Goal: Task Accomplishment & Management: Use online tool/utility

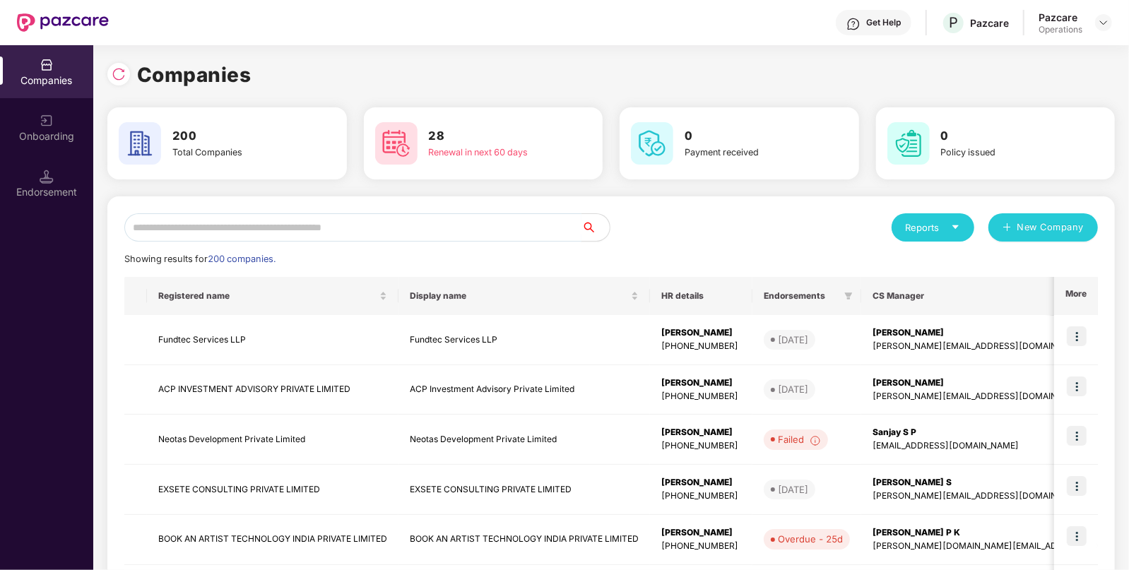
paste input "**********"
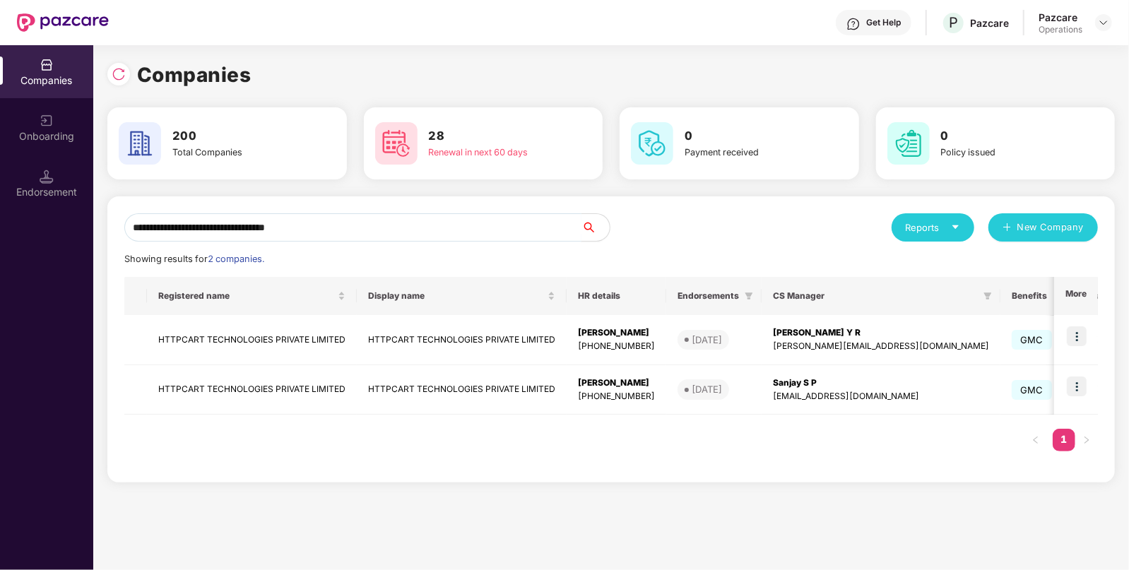
click at [488, 234] on input "**********" at bounding box center [352, 227] width 457 height 28
type input "**********"
click at [1077, 341] on img at bounding box center [1076, 336] width 20 height 20
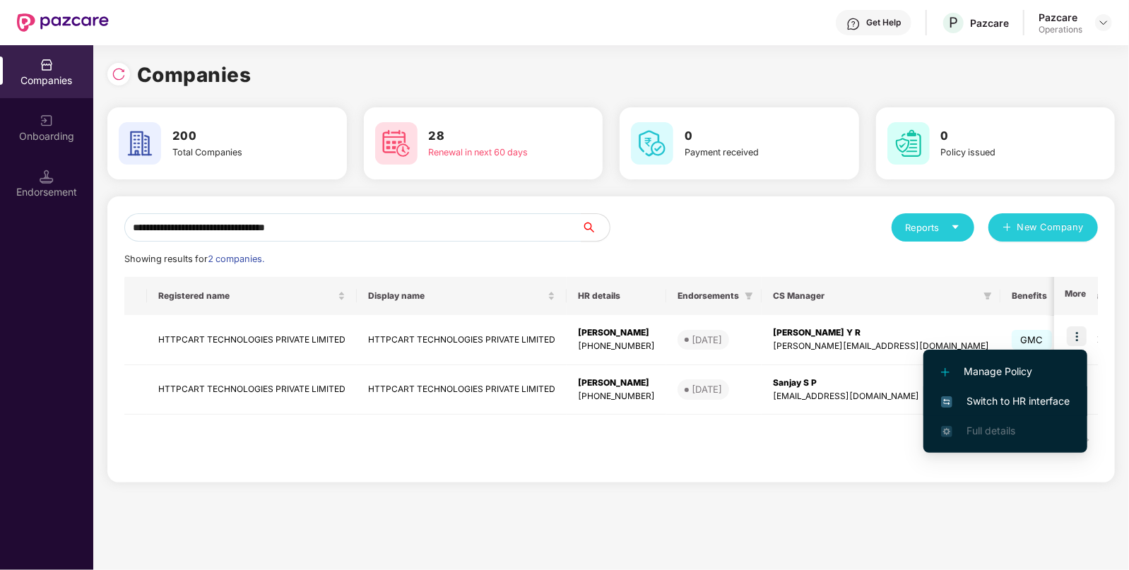
click at [1030, 407] on span "Switch to HR interface" at bounding box center [1005, 401] width 129 height 16
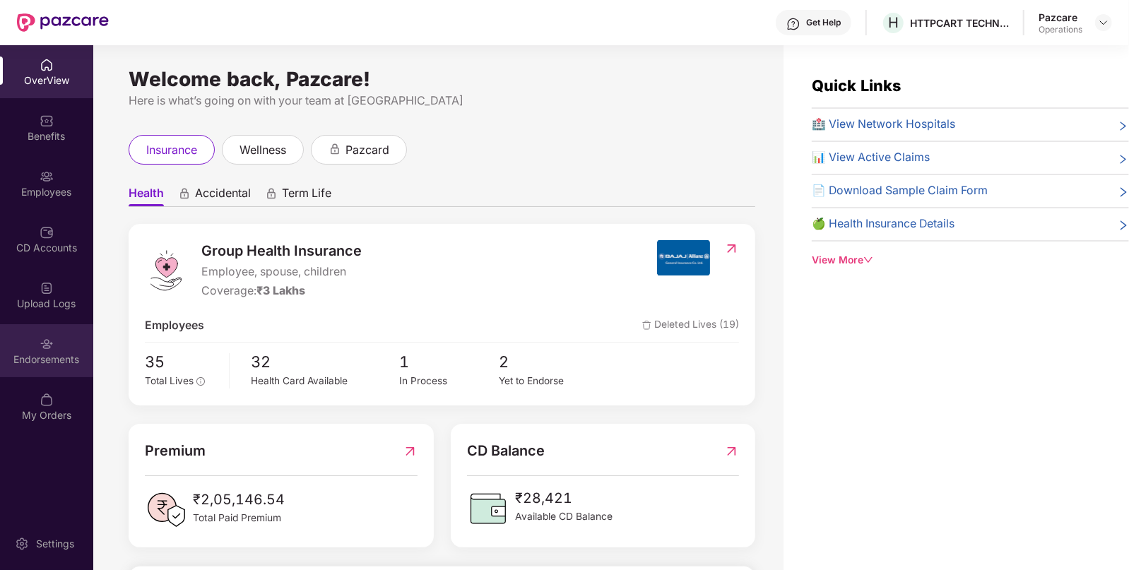
click at [49, 362] on div "Endorsements" at bounding box center [46, 359] width 93 height 14
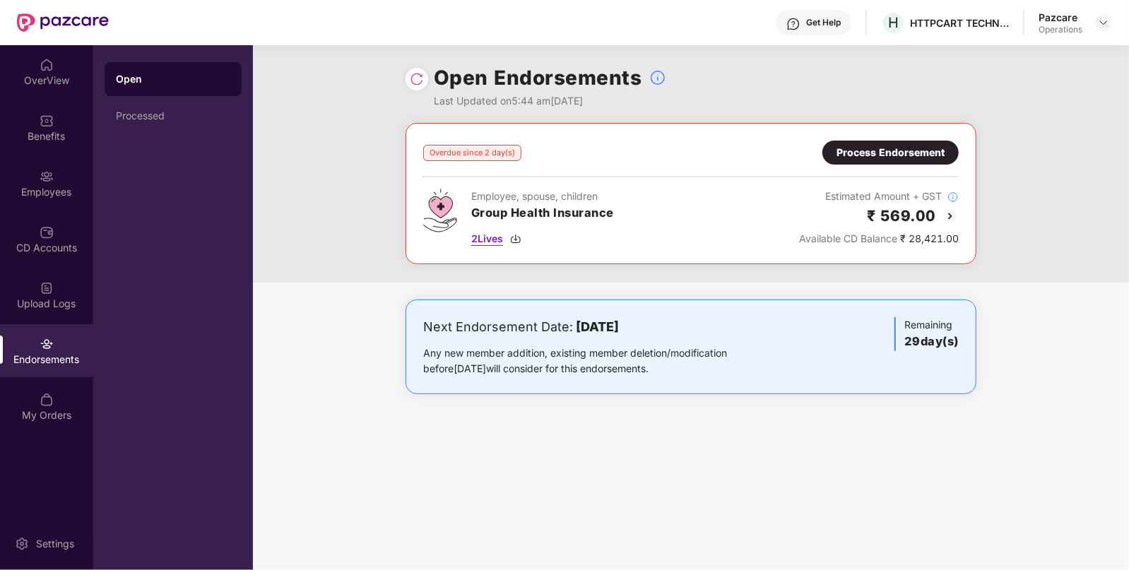
click at [496, 240] on span "2 Lives" at bounding box center [487, 239] width 32 height 16
click at [879, 166] on div "Overdue since 2 day(s) Process Endorsement Employee, spouse, children Group Hea…" at bounding box center [690, 194] width 535 height 106
click at [908, 150] on div "Process Endorsement" at bounding box center [890, 153] width 108 height 16
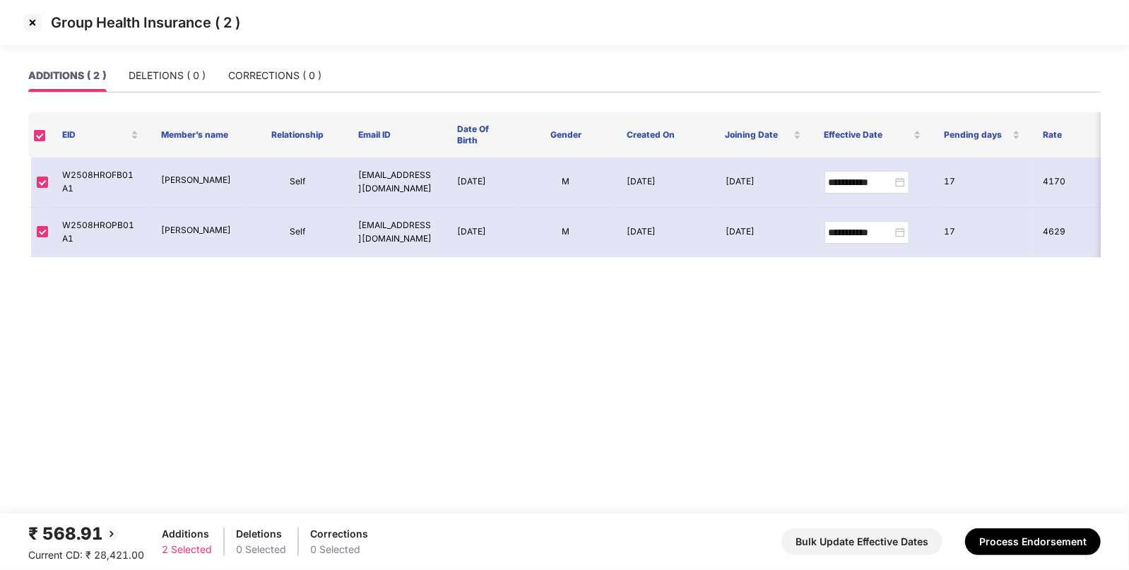
click at [27, 25] on img at bounding box center [32, 22] width 23 height 23
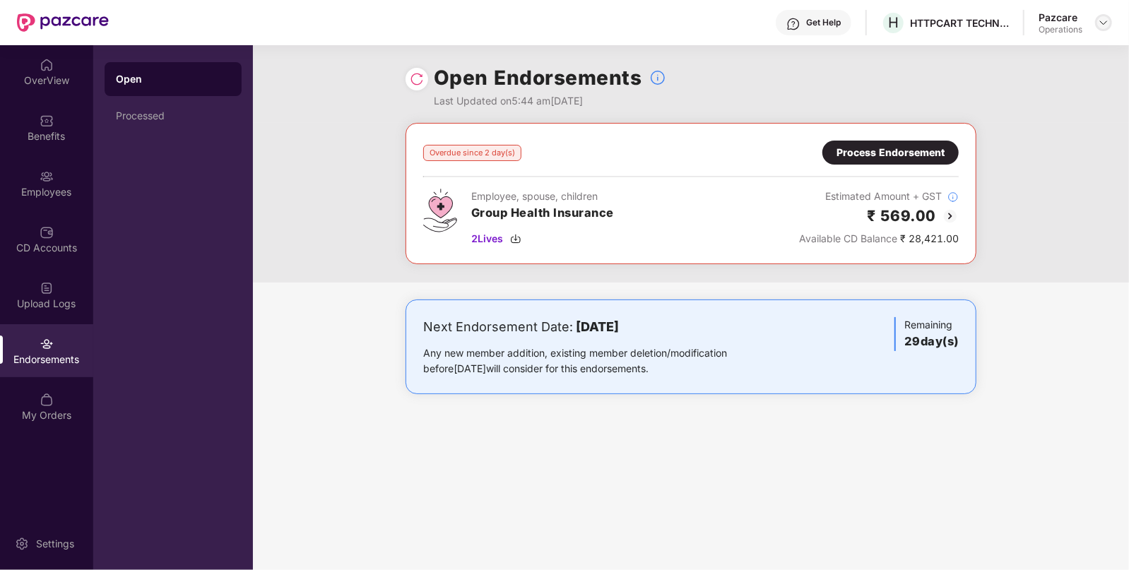
click at [1102, 20] on img at bounding box center [1103, 22] width 11 height 11
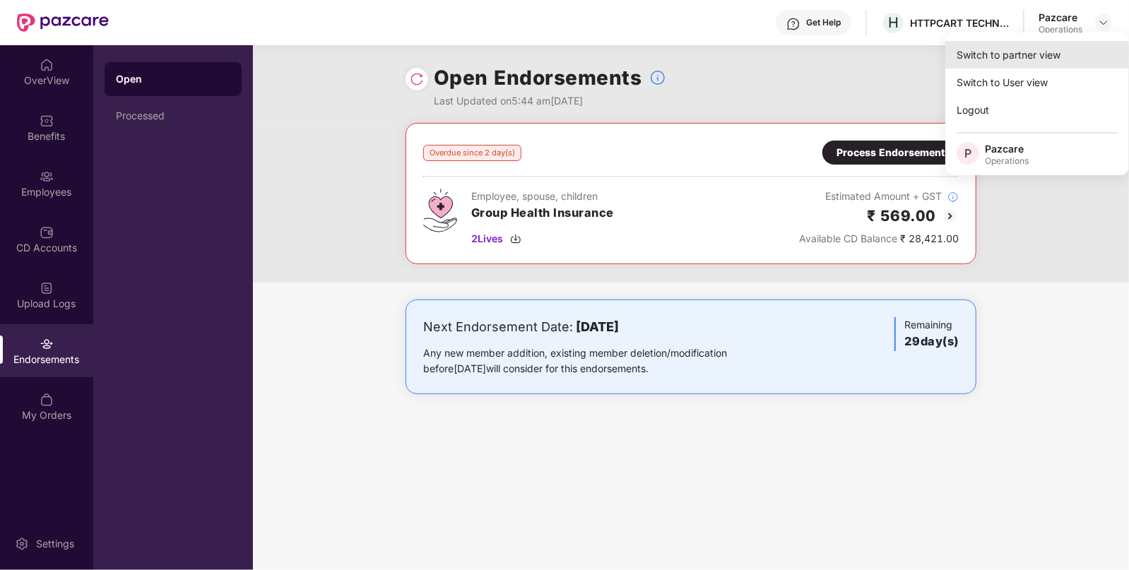
click at [1061, 47] on div "Switch to partner view" at bounding box center [1037, 55] width 184 height 28
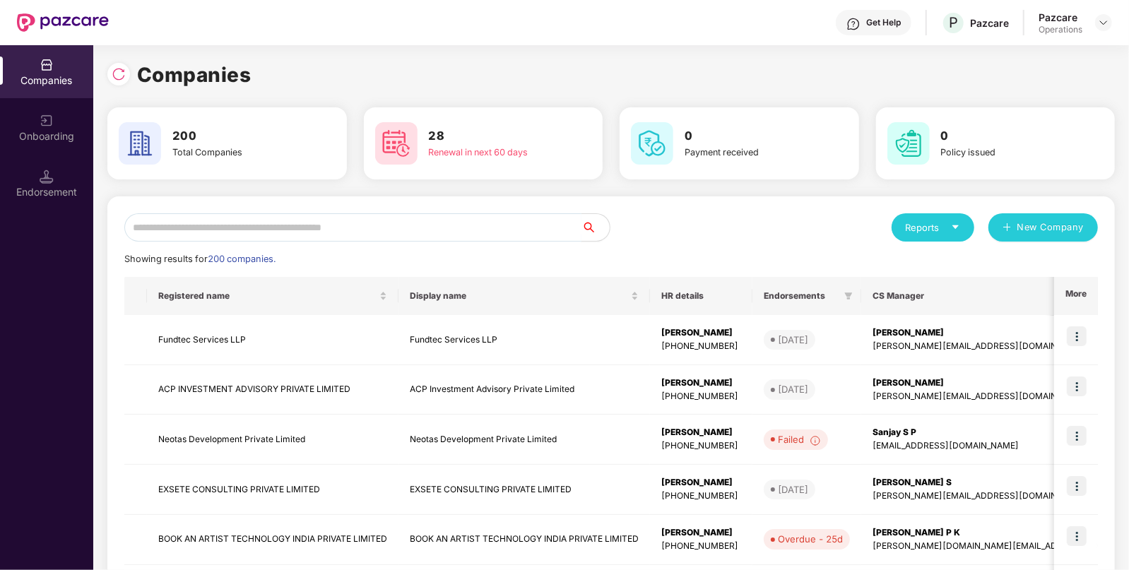
click at [472, 232] on input "text" at bounding box center [352, 227] width 457 height 28
paste input "**********"
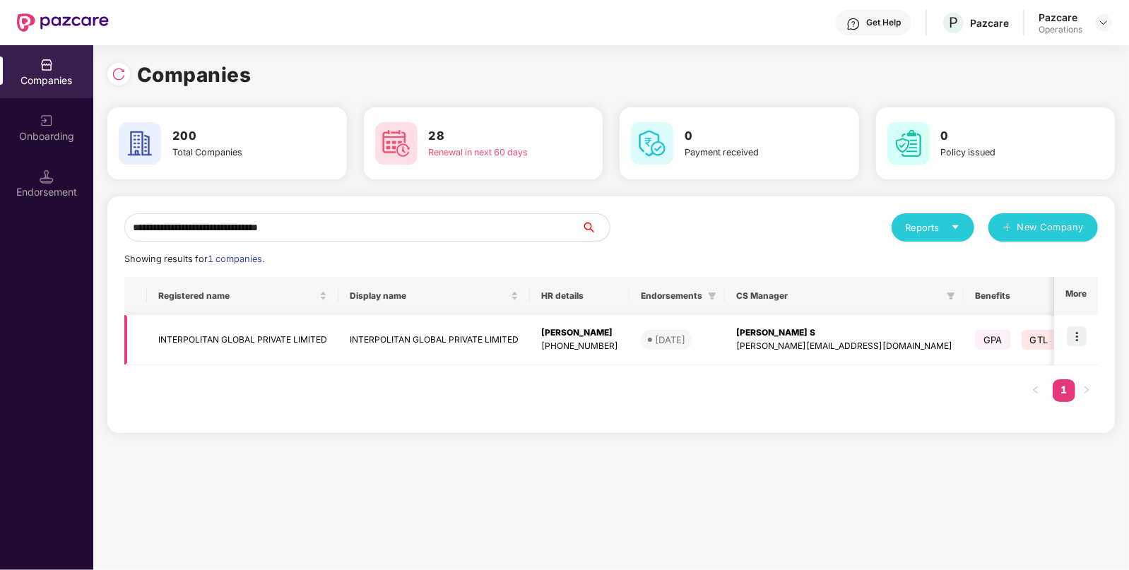
type input "**********"
click at [1086, 335] on img at bounding box center [1076, 336] width 20 height 20
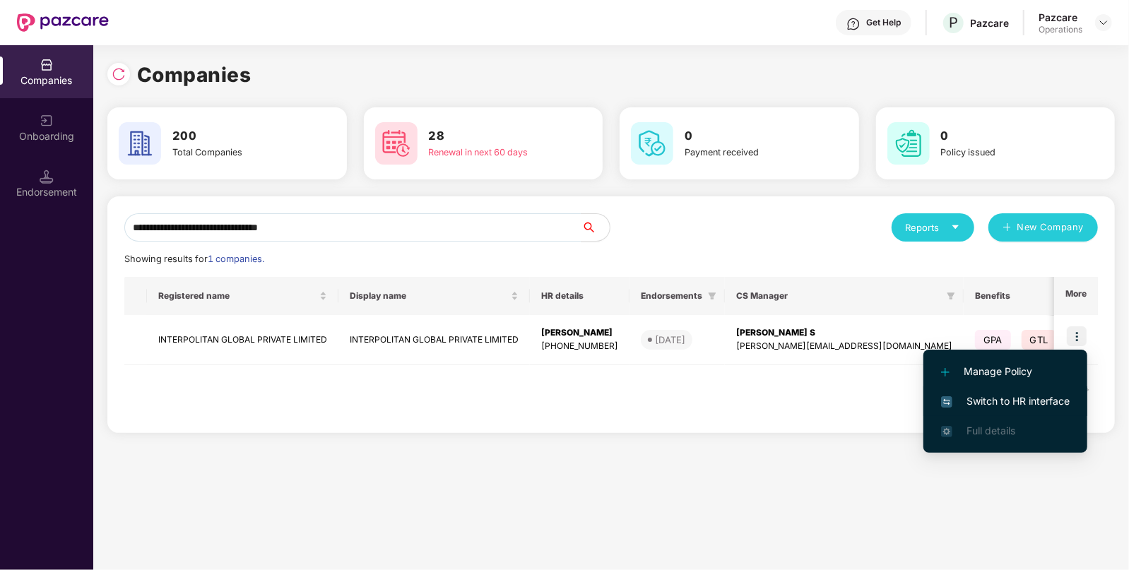
click at [1006, 399] on span "Switch to HR interface" at bounding box center [1005, 401] width 129 height 16
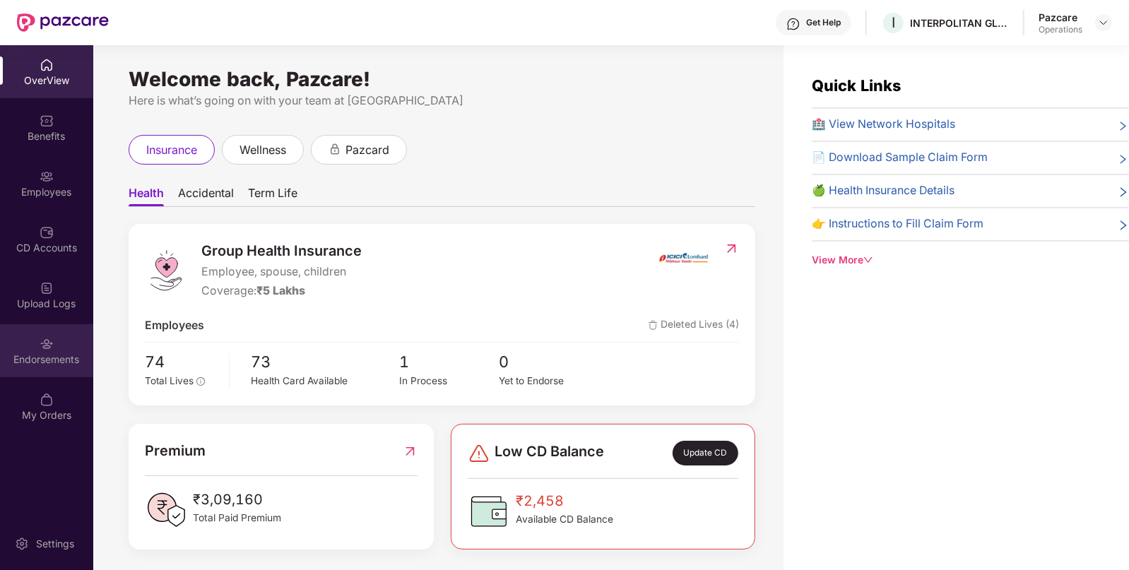
click at [73, 330] on div "Endorsements" at bounding box center [46, 350] width 93 height 53
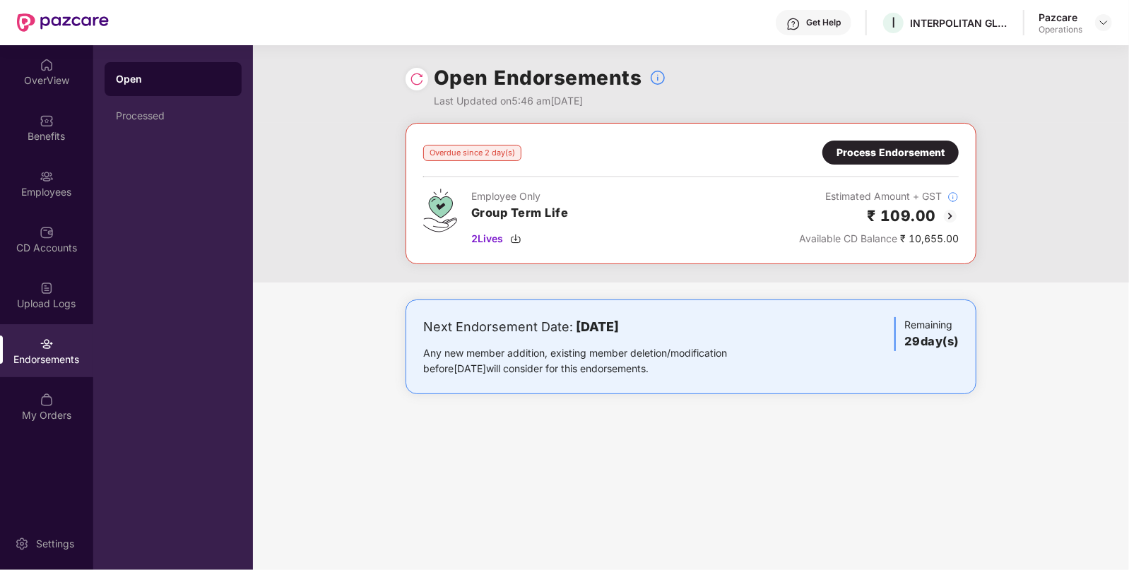
click at [477, 228] on div "Employee Only Group Term Life 2 Lives" at bounding box center [519, 218] width 97 height 58
click at [484, 237] on span "2 Lives" at bounding box center [487, 239] width 32 height 16
click at [1096, 25] on div at bounding box center [1103, 22] width 17 height 17
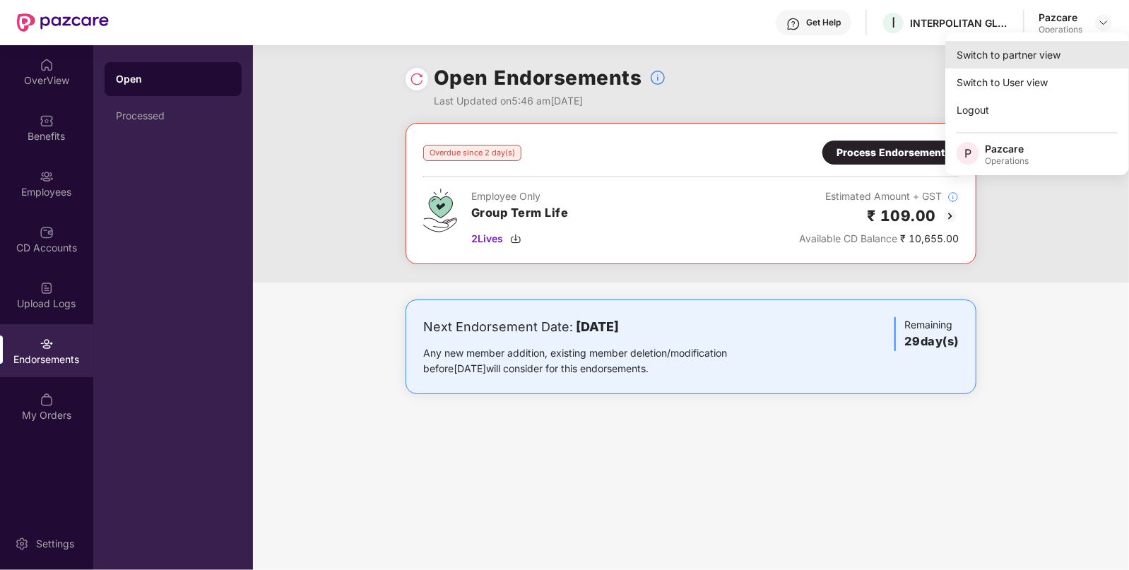
click at [1009, 61] on div "Switch to partner view" at bounding box center [1037, 55] width 184 height 28
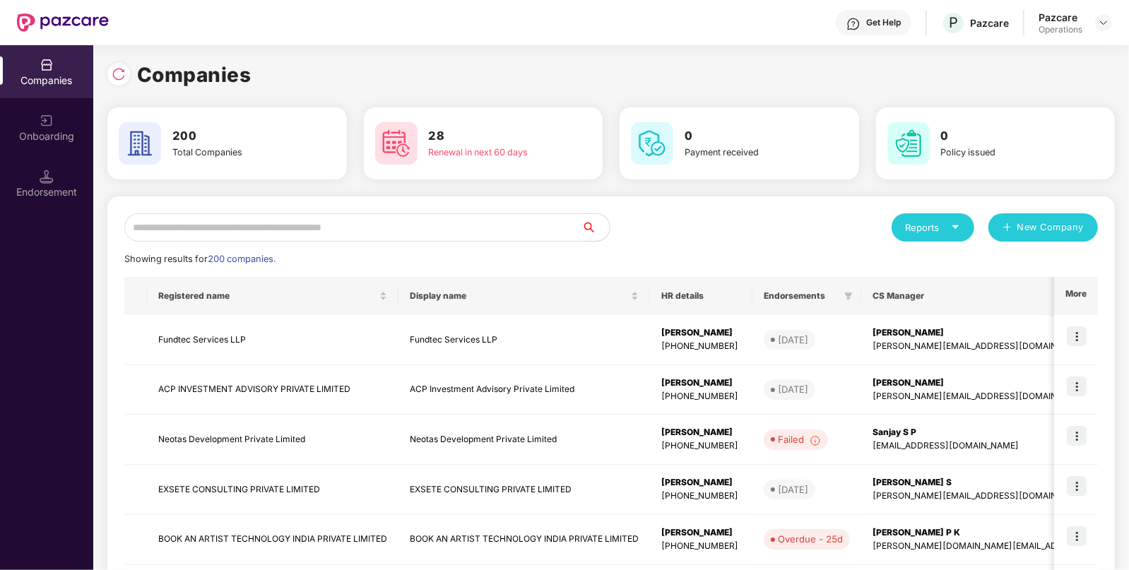
click at [523, 237] on input "text" at bounding box center [352, 227] width 457 height 28
paste input "**********"
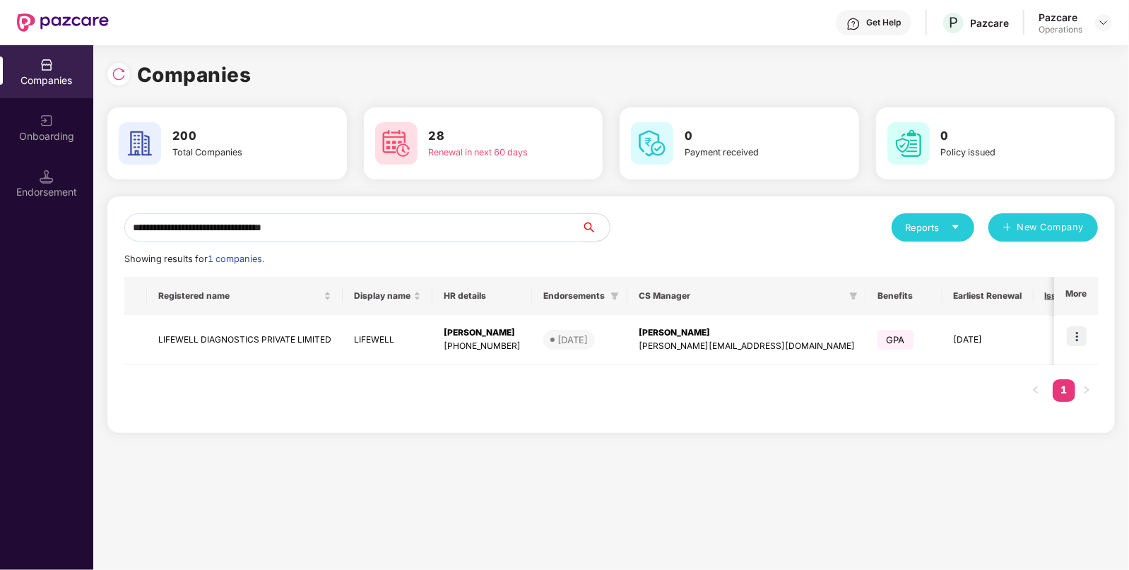
type input "**********"
click at [1081, 340] on img at bounding box center [1076, 336] width 20 height 20
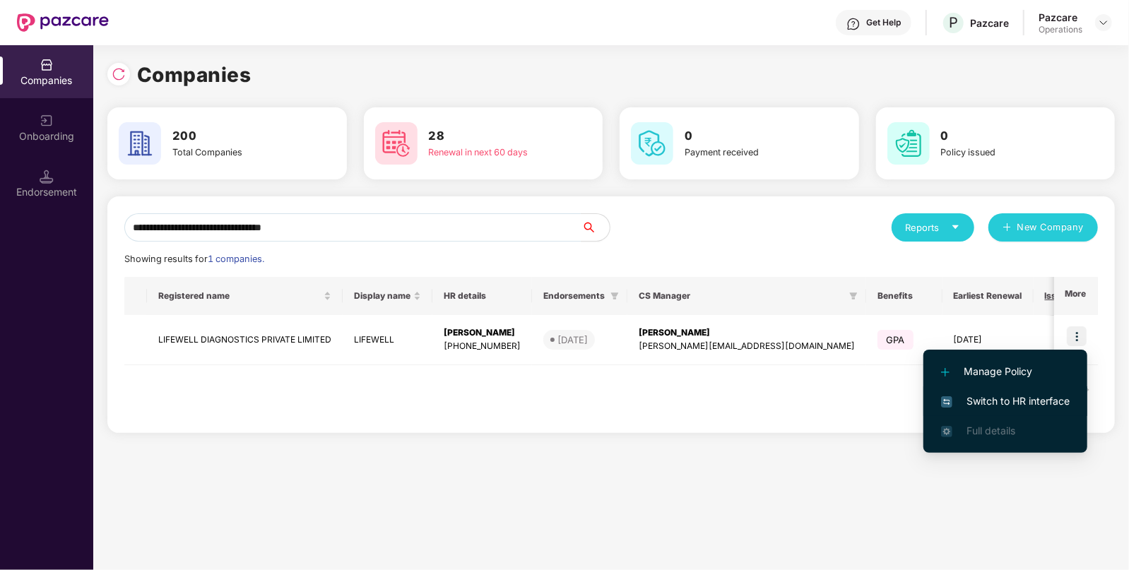
click at [1020, 398] on span "Switch to HR interface" at bounding box center [1005, 401] width 129 height 16
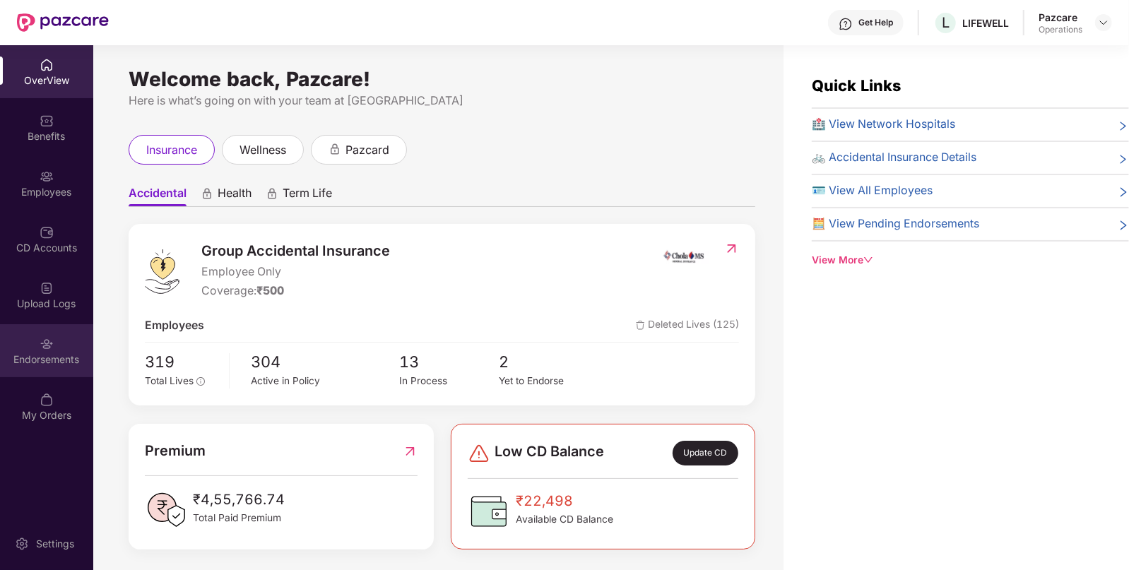
click at [57, 339] on div "Endorsements" at bounding box center [46, 350] width 93 height 53
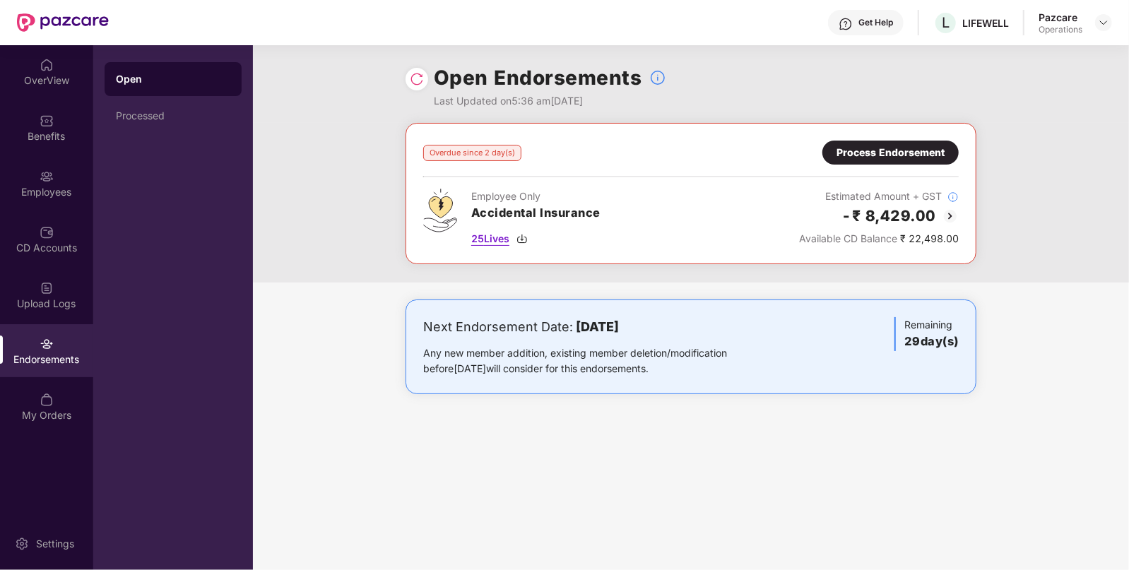
click at [496, 238] on span "25 Lives" at bounding box center [490, 239] width 38 height 16
click at [925, 155] on div "Process Endorsement" at bounding box center [890, 153] width 108 height 16
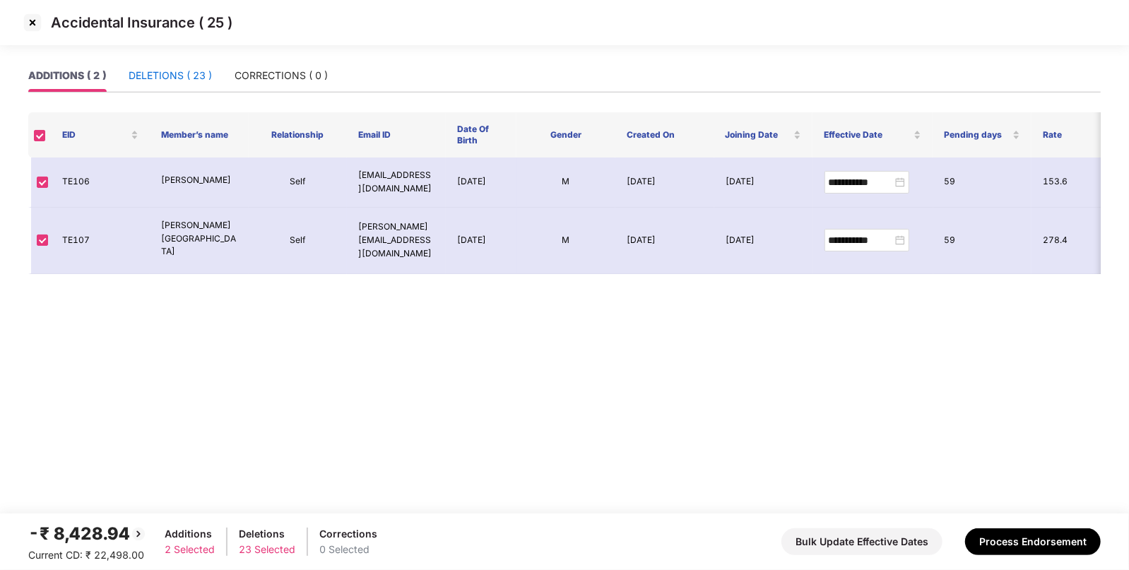
click at [206, 76] on div "DELETIONS ( 23 )" at bounding box center [170, 76] width 83 height 16
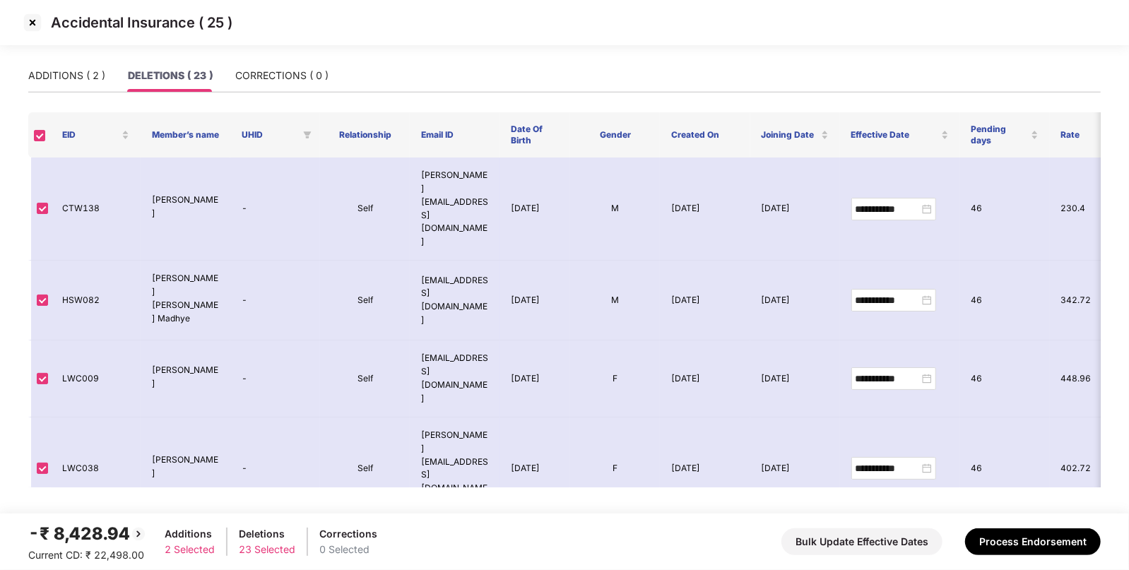
click at [29, 21] on img at bounding box center [32, 22] width 23 height 23
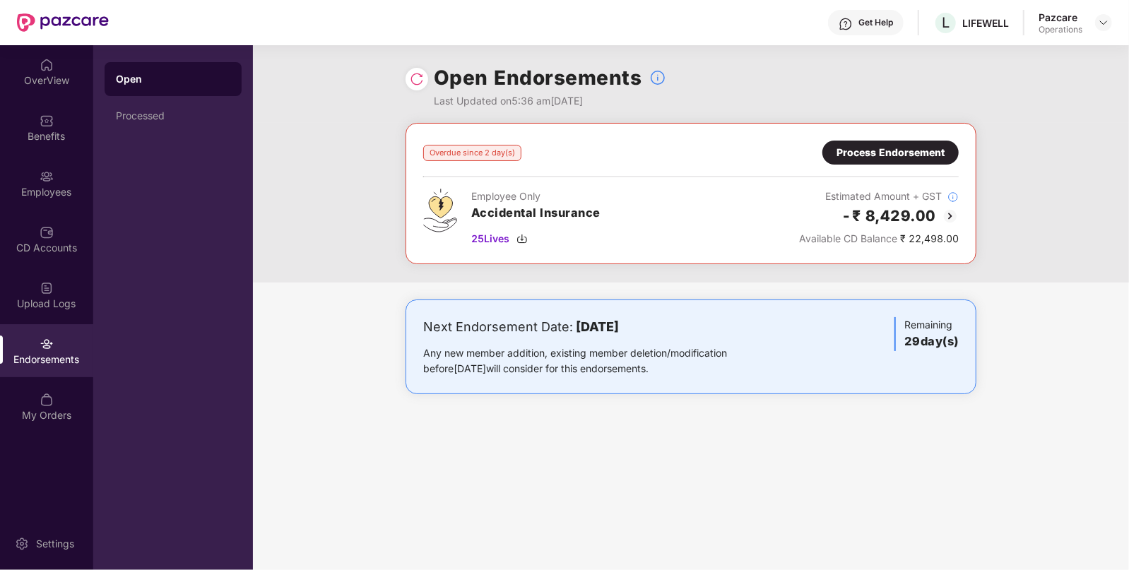
click at [922, 145] on div "Process Endorsement" at bounding box center [890, 153] width 108 height 16
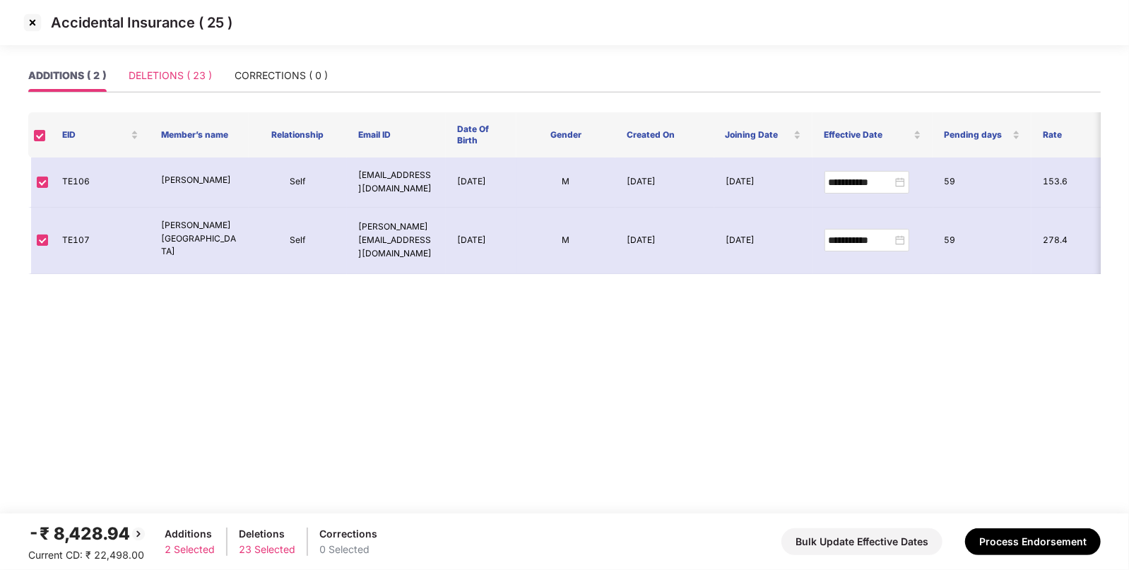
click at [173, 85] on div "DELETIONS ( 23 )" at bounding box center [170, 75] width 83 height 32
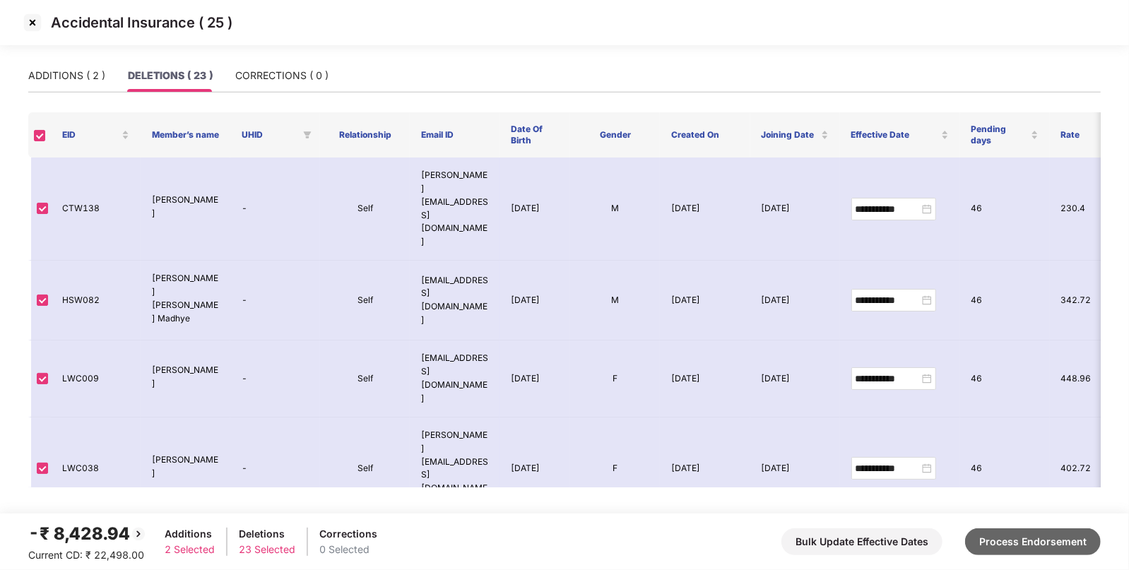
click at [1007, 535] on button "Process Endorsement" at bounding box center [1033, 541] width 136 height 27
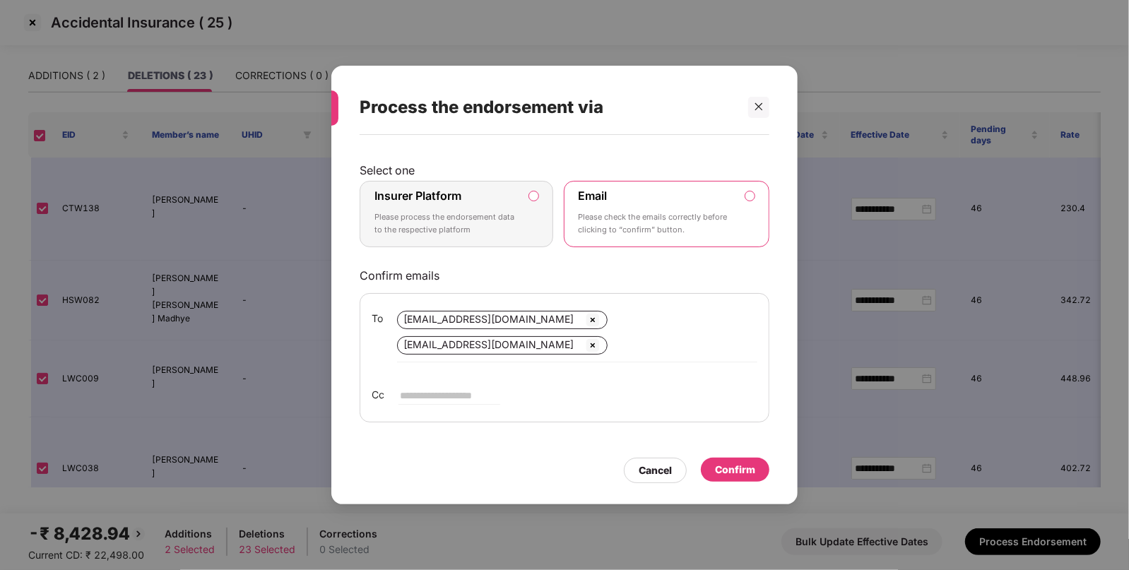
click at [444, 213] on p "Please process the endorsement data to the respective platform" at bounding box center [446, 223] width 144 height 25
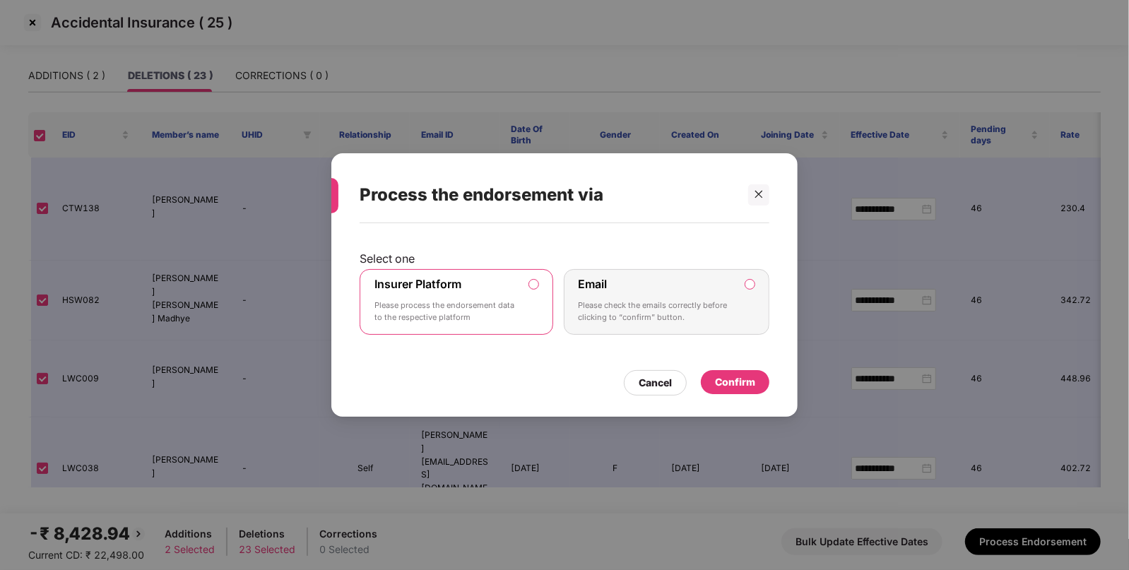
click at [748, 389] on div "Confirm" at bounding box center [735, 382] width 40 height 16
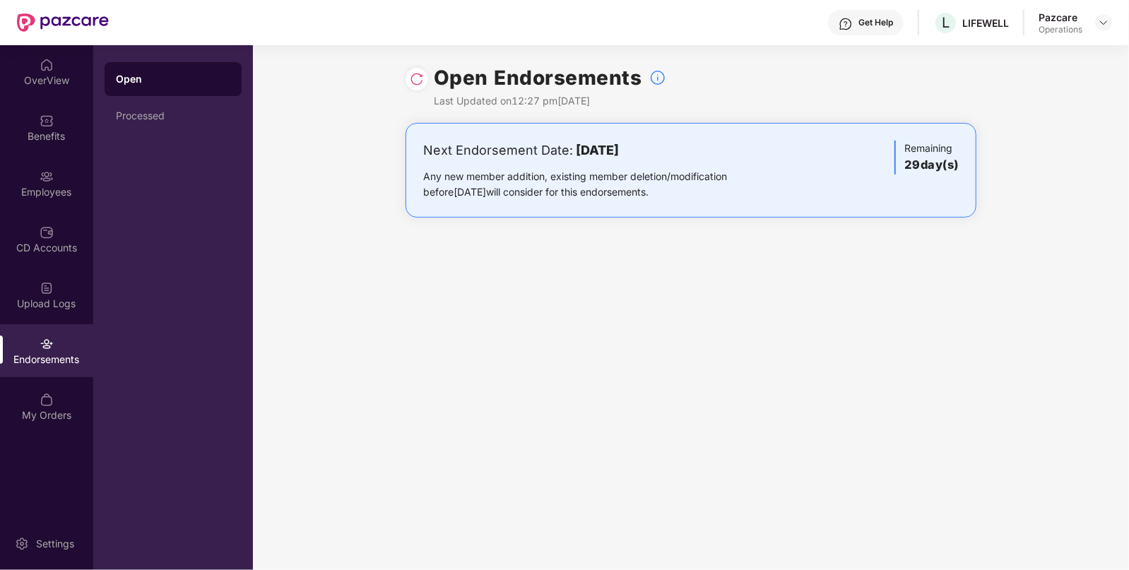
click at [1095, 26] on div at bounding box center [1103, 22] width 17 height 17
click at [1107, 20] on img at bounding box center [1103, 22] width 11 height 11
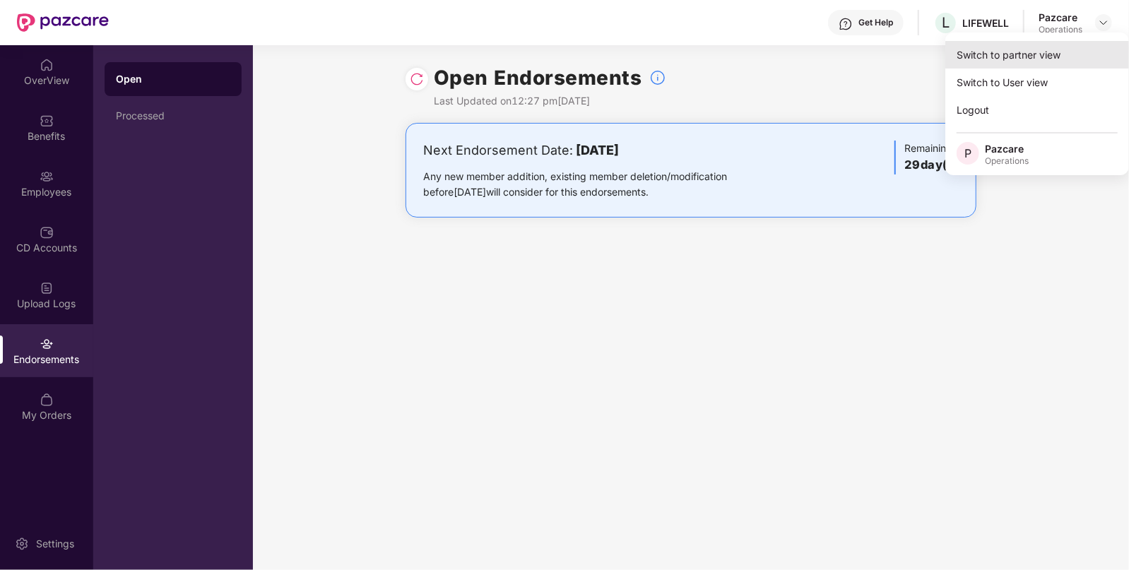
click at [1067, 58] on div "Switch to partner view" at bounding box center [1037, 55] width 184 height 28
